Goal: Task Accomplishment & Management: Complete application form

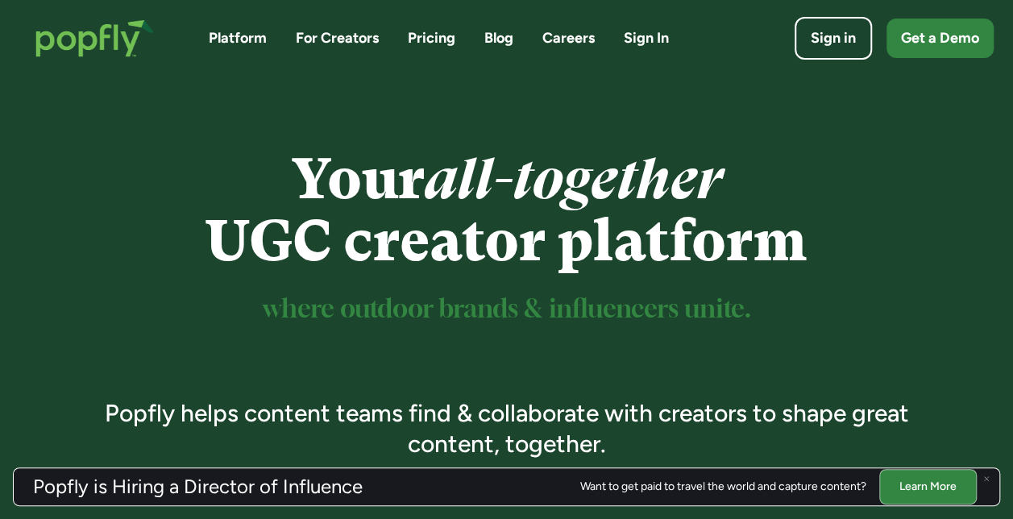
scroll to position [6, 0]
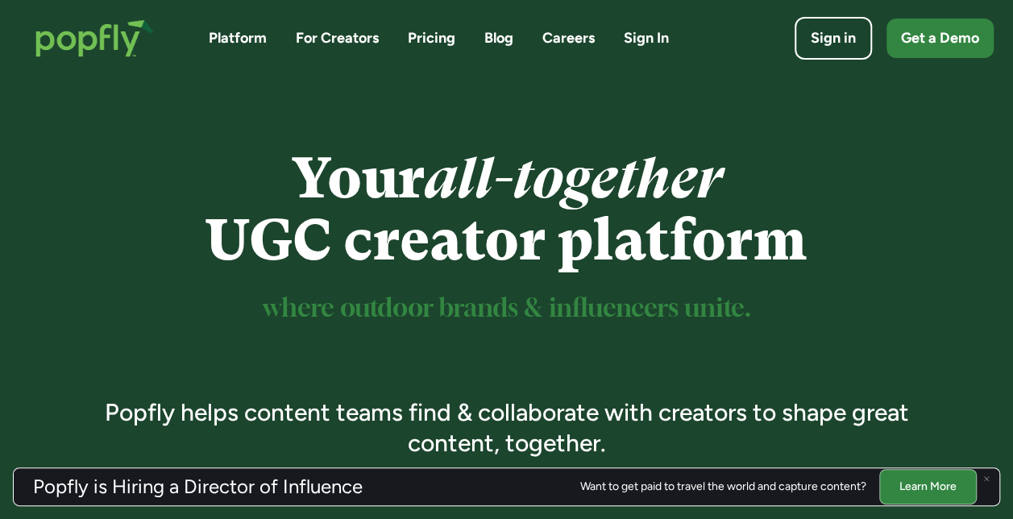
click at [237, 34] on link "Platform" at bounding box center [238, 38] width 58 height 20
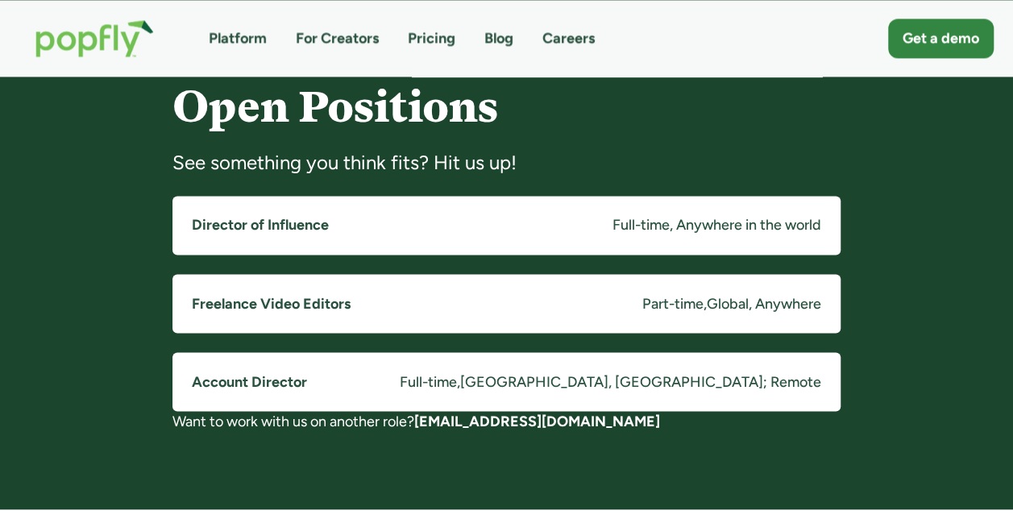
scroll to position [1239, 0]
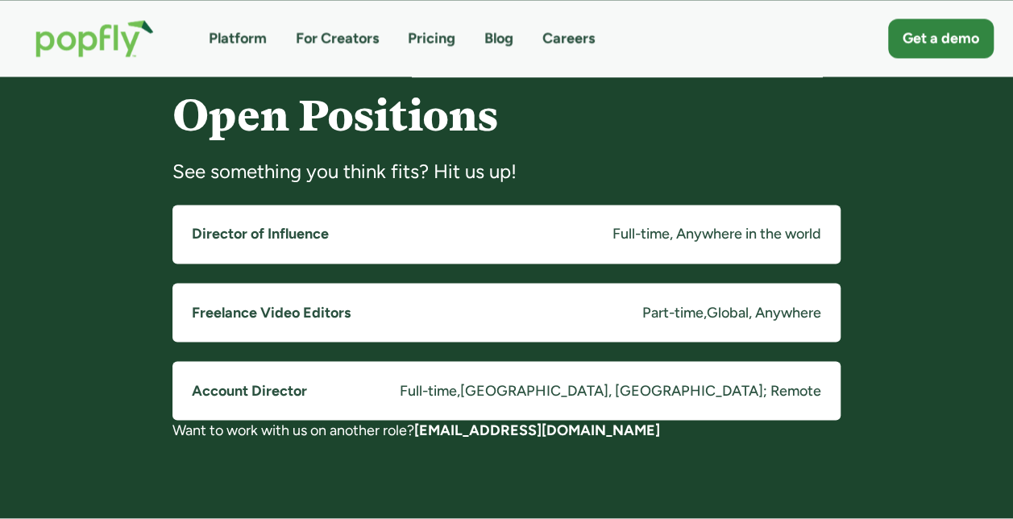
click at [541, 295] on link "Freelance Video Editors Part-time , Global, Anywhere" at bounding box center [507, 312] width 668 height 59
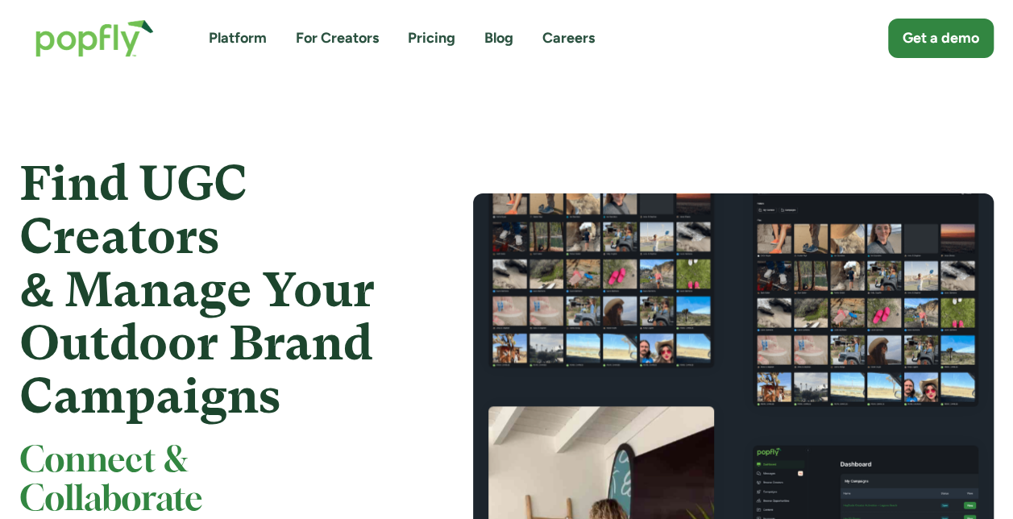
click at [352, 42] on link "For Creators" at bounding box center [337, 38] width 83 height 20
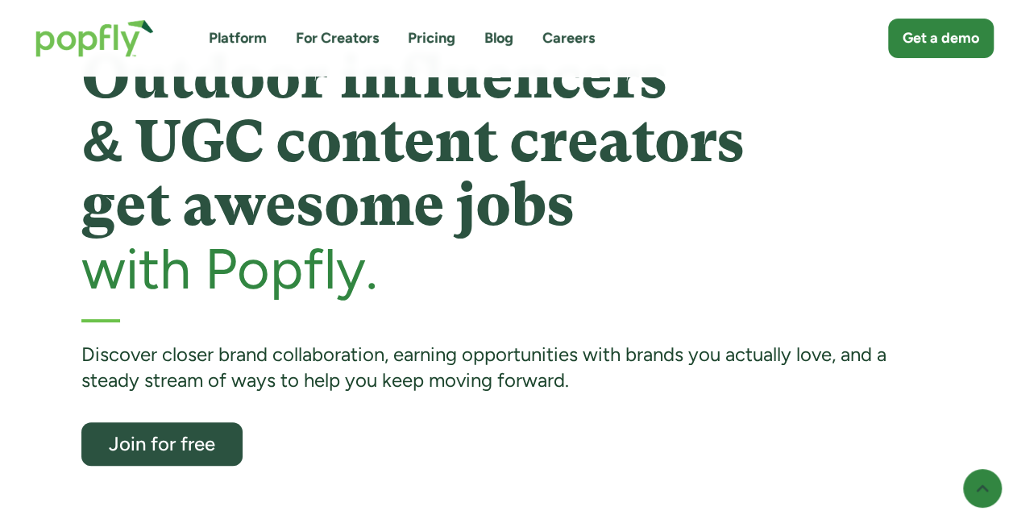
scroll to position [48, 0]
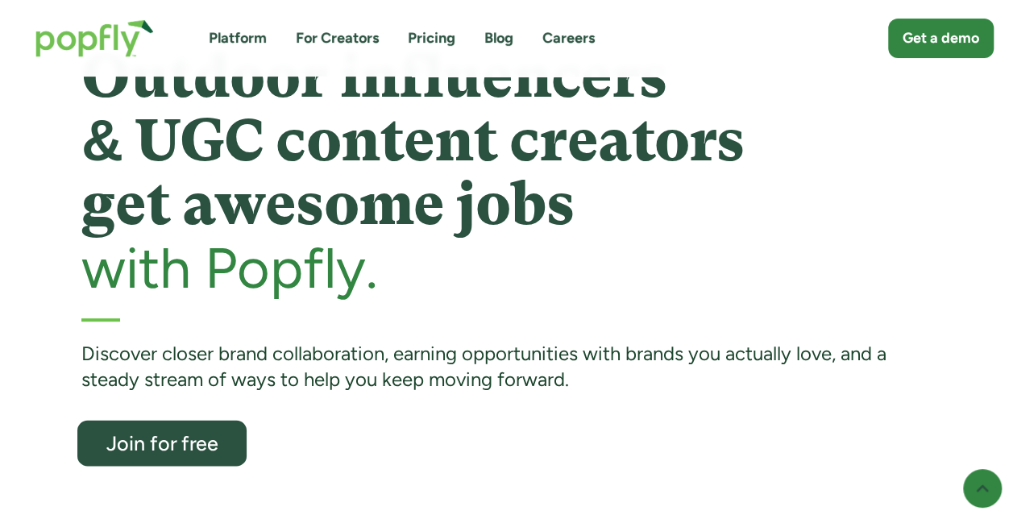
click at [200, 450] on div "Join for free" at bounding box center [162, 443] width 139 height 21
